Goal: Navigation & Orientation: Find specific page/section

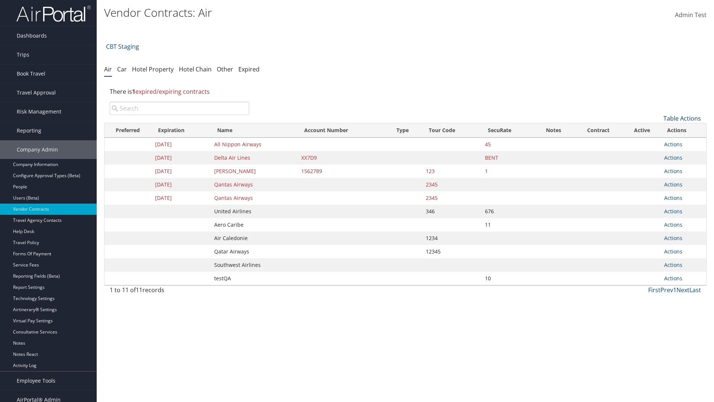
click at [682, 118] on link "Table Actions" at bounding box center [683, 118] width 38 height 8
click at [657, 168] on link "Page Length" at bounding box center [658, 167] width 98 height 13
click at [657, 156] on link "50" at bounding box center [658, 156] width 98 height 13
click at [682, 114] on link "Table Actions" at bounding box center [683, 118] width 38 height 8
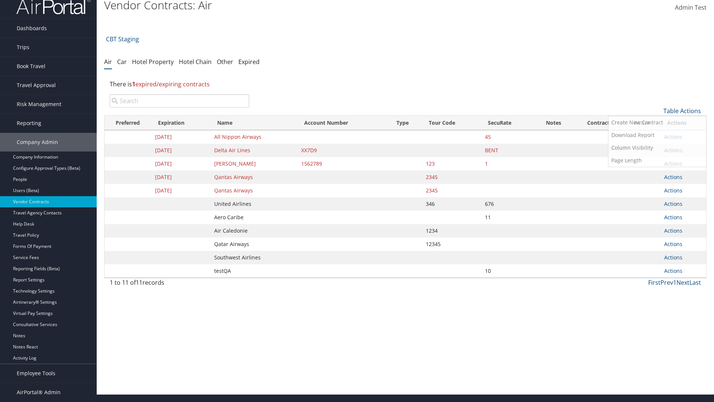
click at [657, 161] on link "100" at bounding box center [658, 161] width 98 height 13
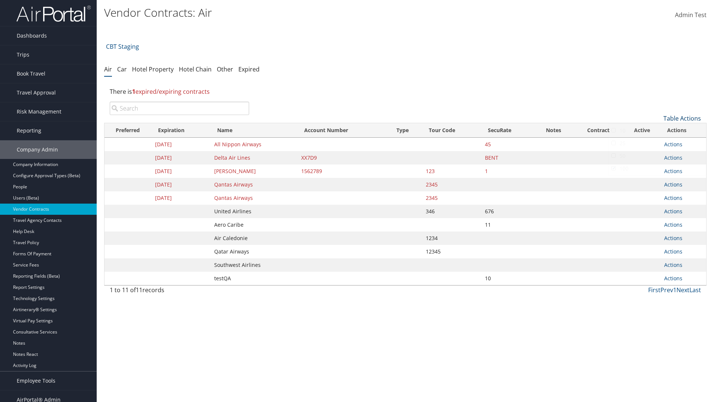
click at [682, 114] on link "Table Actions" at bounding box center [683, 118] width 38 height 8
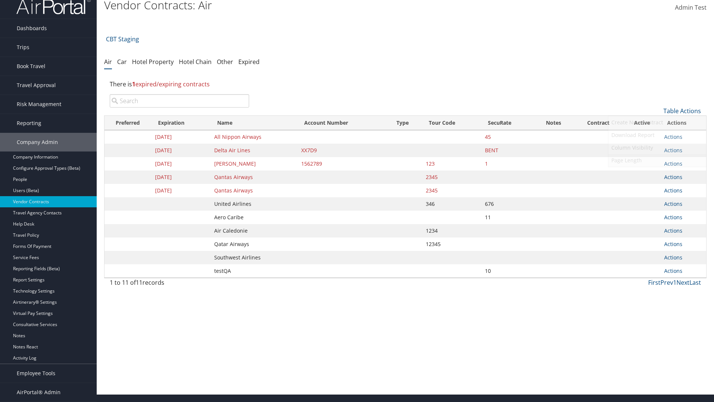
click at [657, 160] on link "Page Length" at bounding box center [658, 160] width 98 height 13
click at [682, 115] on link "Table Actions" at bounding box center [683, 111] width 38 height 8
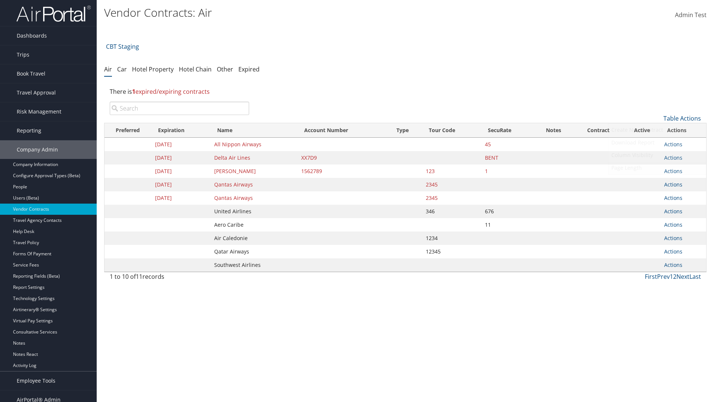
click at [657, 168] on link "Page Length" at bounding box center [658, 167] width 98 height 13
click at [657, 143] on link "25" at bounding box center [658, 143] width 98 height 13
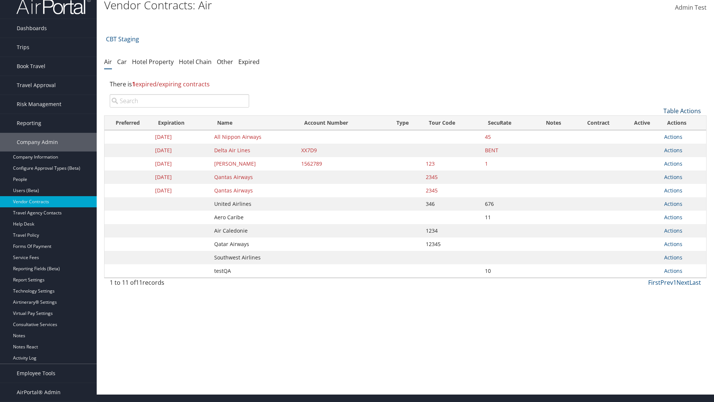
click at [682, 115] on link "Table Actions" at bounding box center [683, 111] width 38 height 8
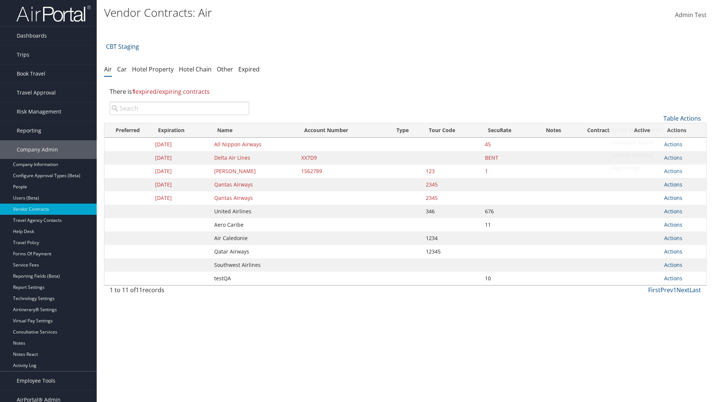
click at [657, 155] on link "Column Visibility" at bounding box center [658, 155] width 98 height 13
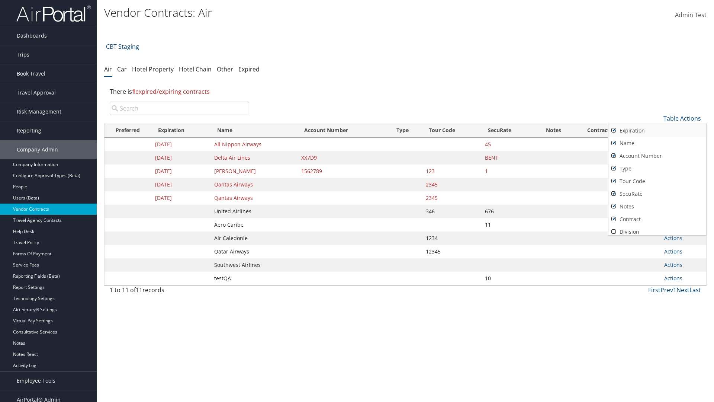
click at [657, 131] on link "Expiration" at bounding box center [658, 130] width 98 height 13
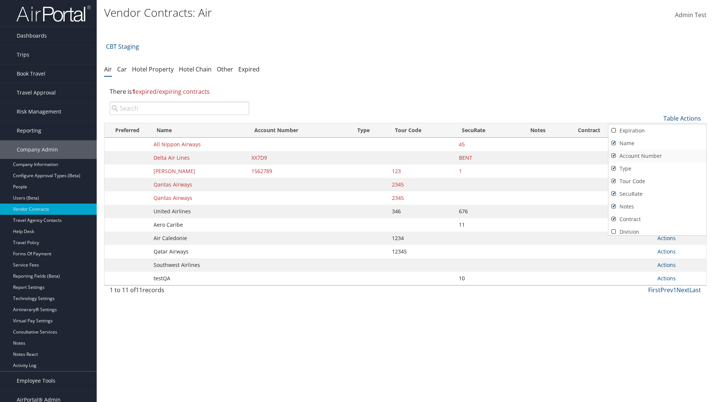
click at [657, 143] on link "Name" at bounding box center [658, 143] width 98 height 13
click at [657, 156] on link "Account Number" at bounding box center [658, 156] width 98 height 13
click at [657, 168] on link "Type" at bounding box center [658, 168] width 98 height 13
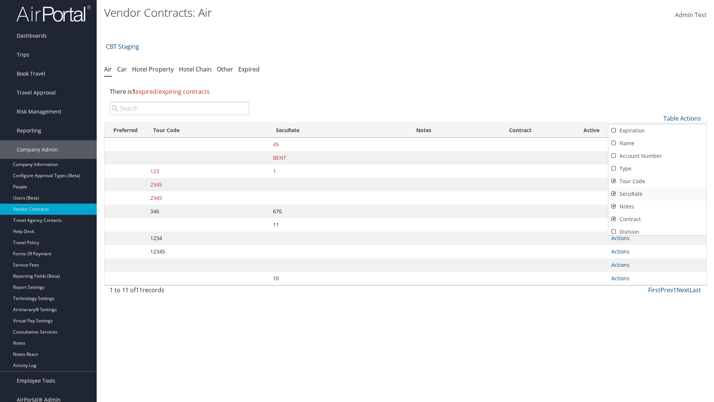
click at [657, 181] on link "Tour Code" at bounding box center [658, 181] width 98 height 13
click at [657, 194] on link "SecuRate" at bounding box center [658, 193] width 98 height 13
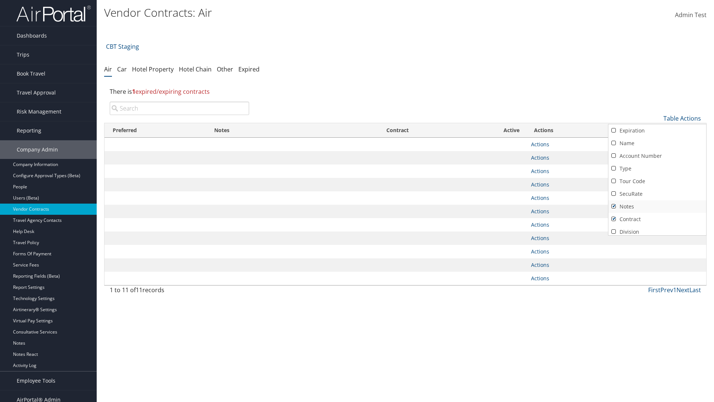
click at [657, 206] on link "Notes" at bounding box center [658, 206] width 98 height 13
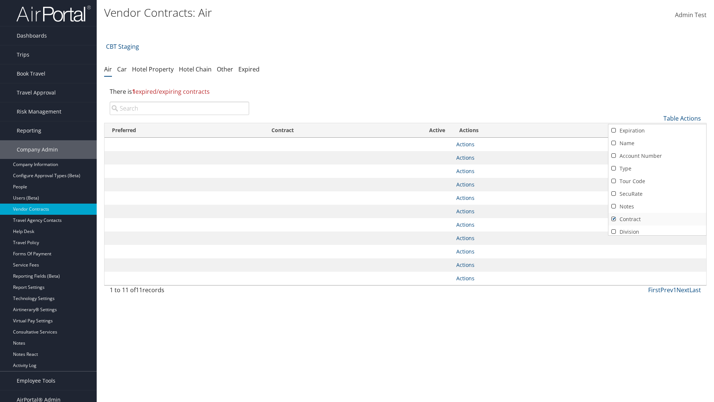
click at [657, 219] on link "Contract" at bounding box center [658, 219] width 98 height 13
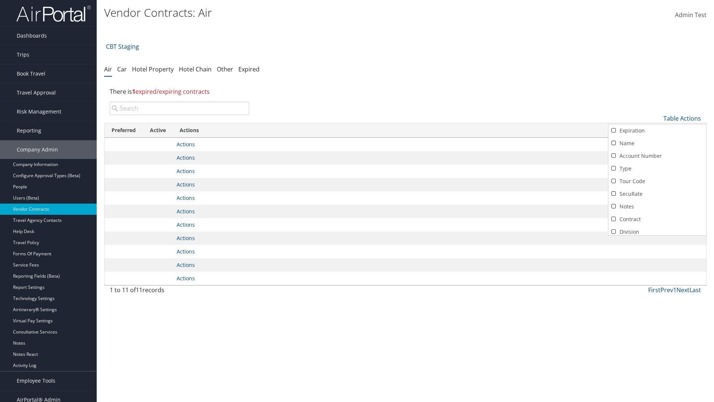
click at [657, 238] on link "Active" at bounding box center [658, 244] width 98 height 13
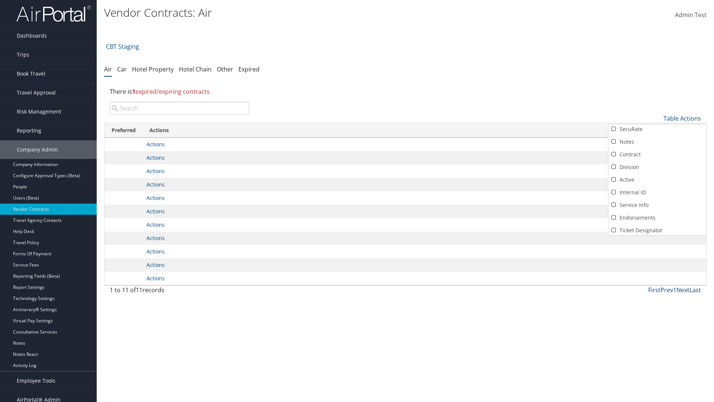
click at [657, 72] on link "Expiration" at bounding box center [658, 66] width 98 height 13
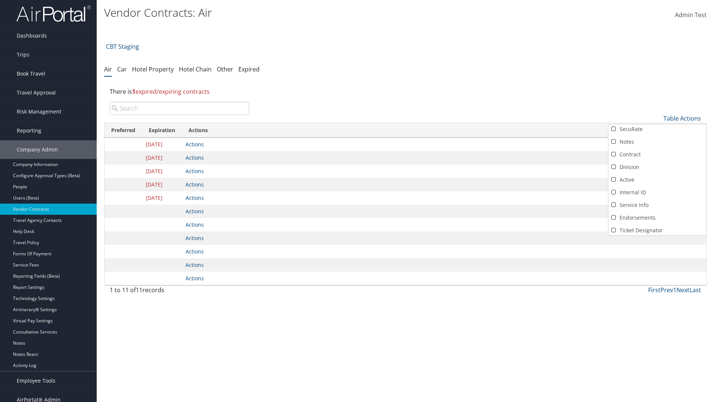
scroll to position [0, 0]
click at [657, 143] on link "Name" at bounding box center [658, 143] width 98 height 13
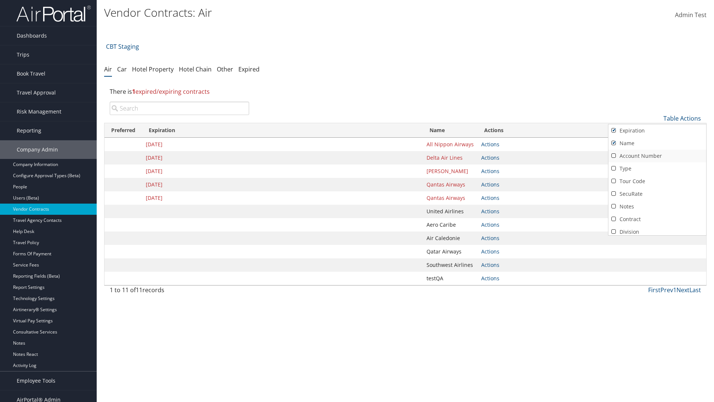
click at [657, 156] on link "Account Number" at bounding box center [658, 156] width 98 height 13
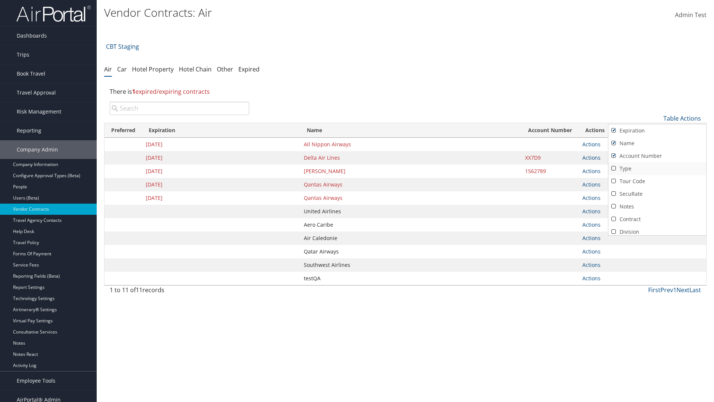
click at [657, 168] on link "Type" at bounding box center [658, 168] width 98 height 13
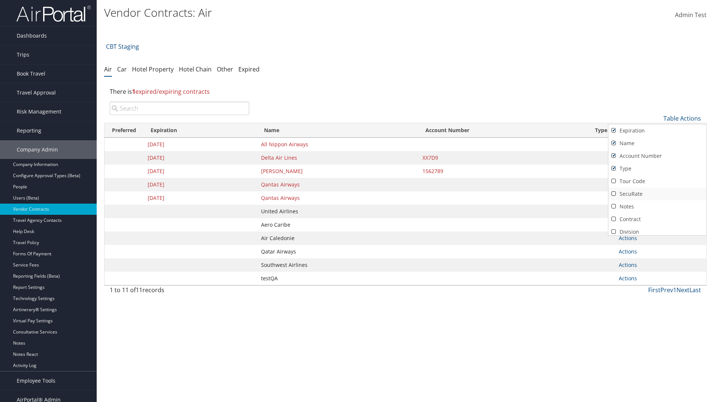
click at [657, 181] on link "Tour Code" at bounding box center [658, 181] width 98 height 13
click at [657, 194] on link "SecuRate" at bounding box center [658, 193] width 98 height 13
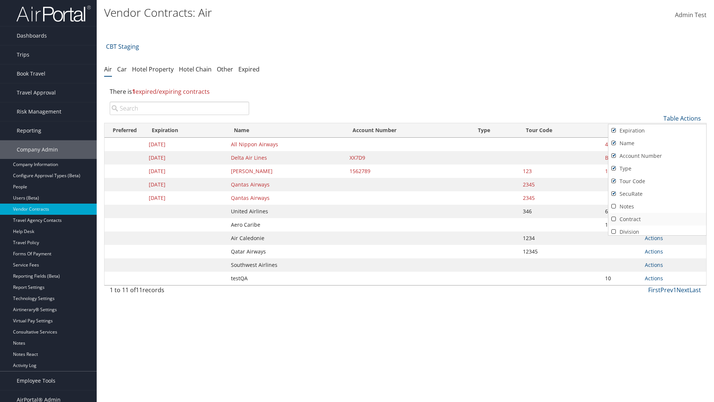
click at [657, 206] on link "Notes" at bounding box center [658, 206] width 98 height 13
click at [657, 219] on link "Contract" at bounding box center [658, 219] width 98 height 13
